Goal: Contribute content: Contribute content

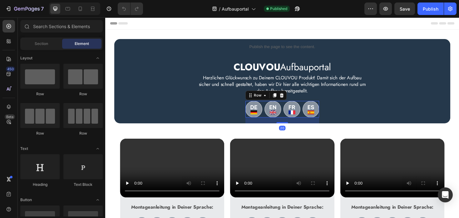
click at [293, 108] on div "Image Image Image Image Row 20" at bounding box center [293, 115] width 78 height 18
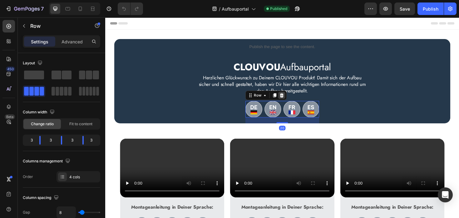
click at [292, 101] on icon at bounding box center [292, 100] width 5 height 5
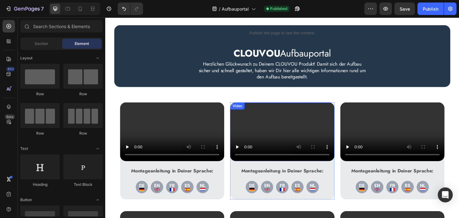
scroll to position [20, 0]
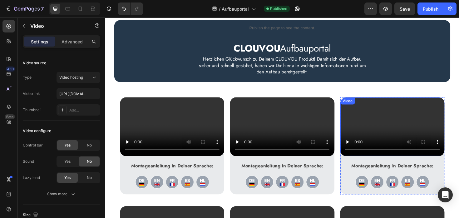
click at [373, 108] on div "Video" at bounding box center [409, 133] width 110 height 62
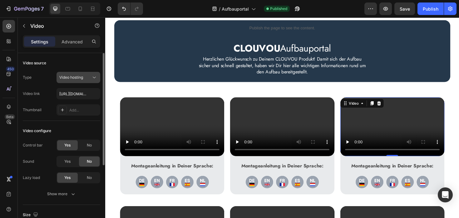
click at [77, 80] on span "Video hosting" at bounding box center [71, 78] width 24 height 6
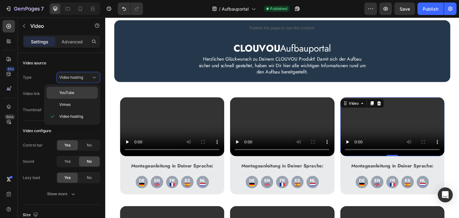
click at [76, 94] on p "YouTube" at bounding box center [77, 93] width 36 height 6
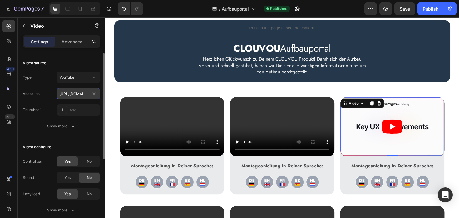
click at [78, 94] on input "[URL][DOMAIN_NAME]" at bounding box center [79, 93] width 44 height 11
paste input "[DOMAIN_NAME][URL]"
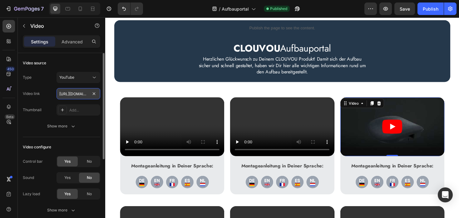
scroll to position [0, 70]
type input "[URL][DOMAIN_NAME]"
click at [55, 98] on div "Video link [URL][DOMAIN_NAME]" at bounding box center [62, 93] width 78 height 11
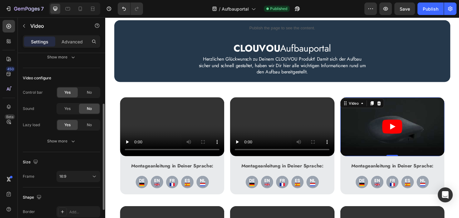
scroll to position [76, 0]
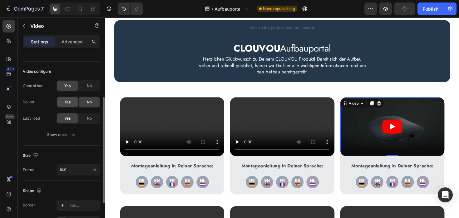
click at [75, 101] on div "Yes" at bounding box center [67, 102] width 21 height 10
click at [417, 137] on icon "Play" at bounding box center [409, 133] width 21 height 15
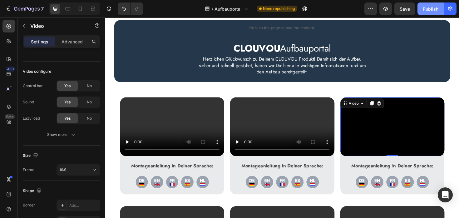
click at [431, 5] on button "Publish" at bounding box center [431, 9] width 26 height 13
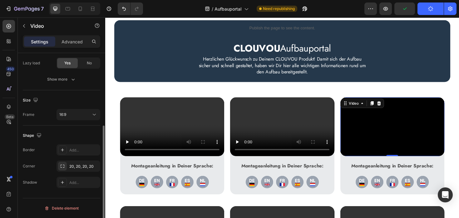
scroll to position [0, 0]
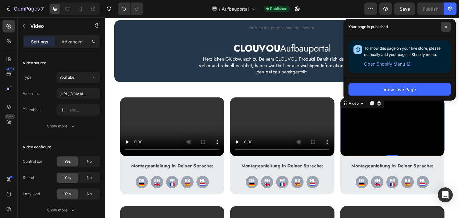
click at [443, 25] on span at bounding box center [446, 27] width 10 height 10
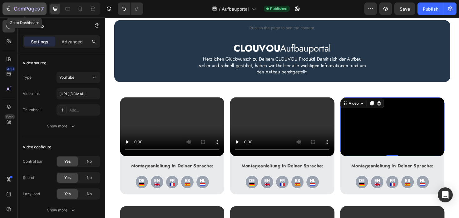
click at [16, 8] on icon "button" at bounding box center [27, 9] width 26 height 5
